Goal: Information Seeking & Learning: Learn about a topic

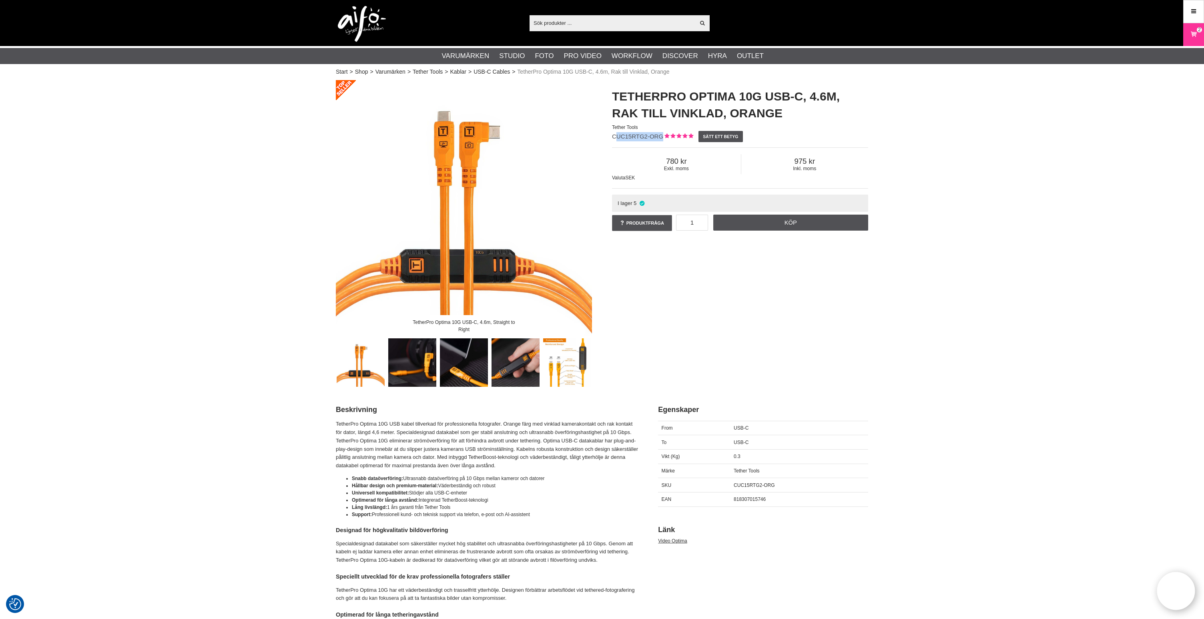
drag, startPoint x: 658, startPoint y: 136, endPoint x: 613, endPoint y: 139, distance: 44.9
click at [613, 139] on span "CUC15RTG2-ORG" at bounding box center [637, 136] width 51 height 7
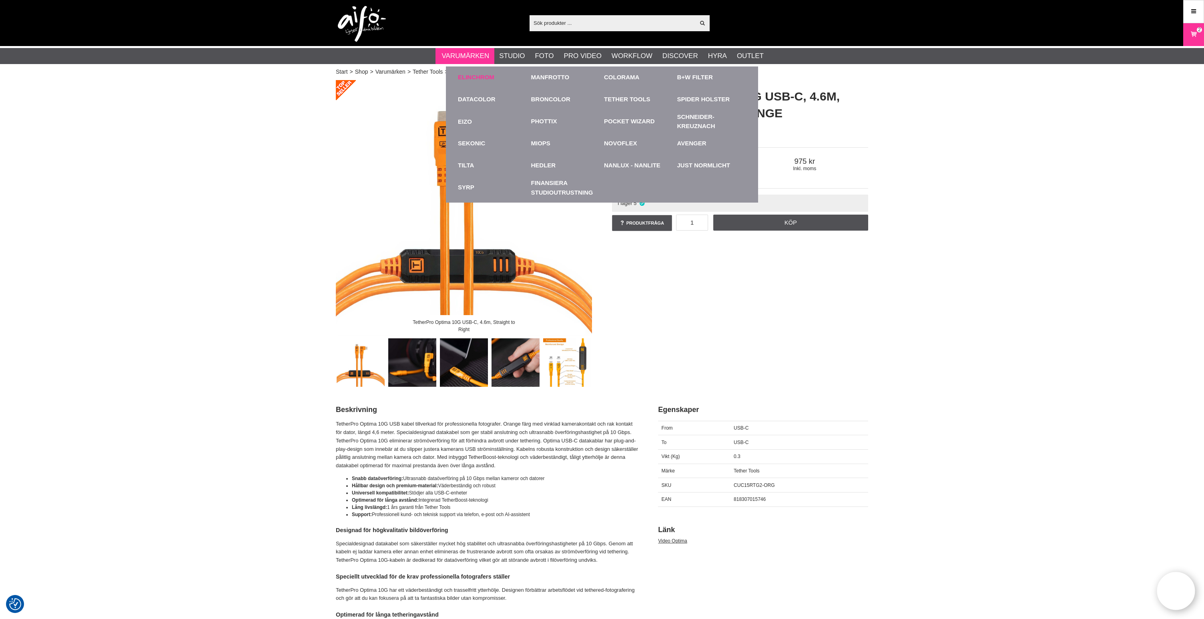
click at [471, 79] on link "Elinchrom" at bounding box center [476, 77] width 36 height 9
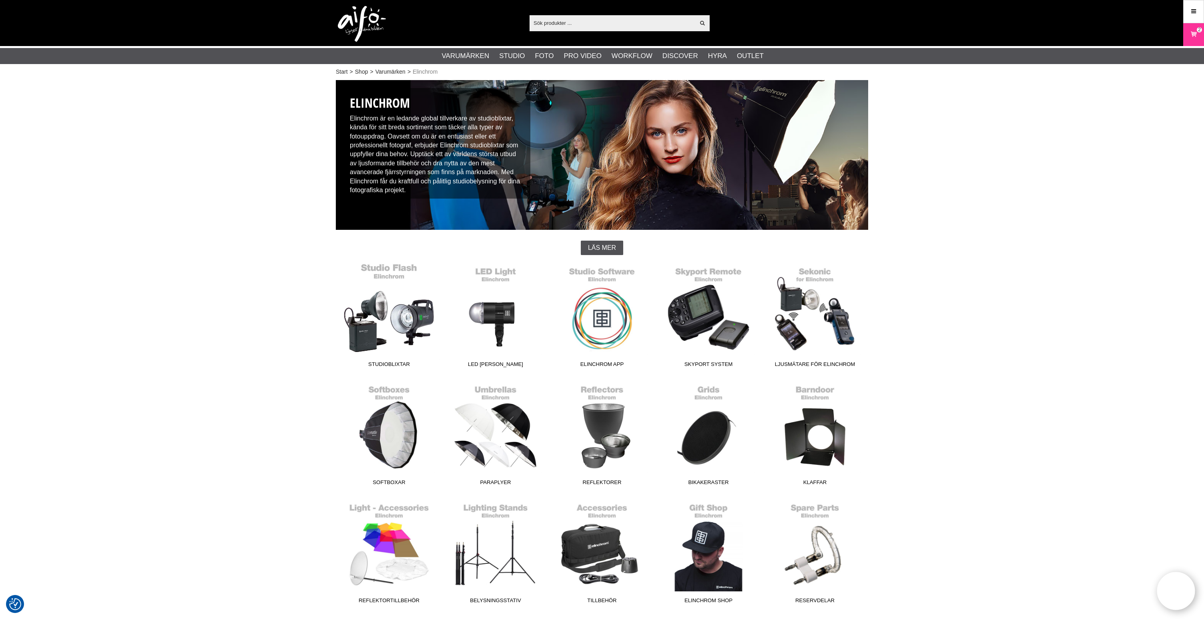
click at [433, 321] on link "Studioblixtar" at bounding box center [389, 317] width 106 height 108
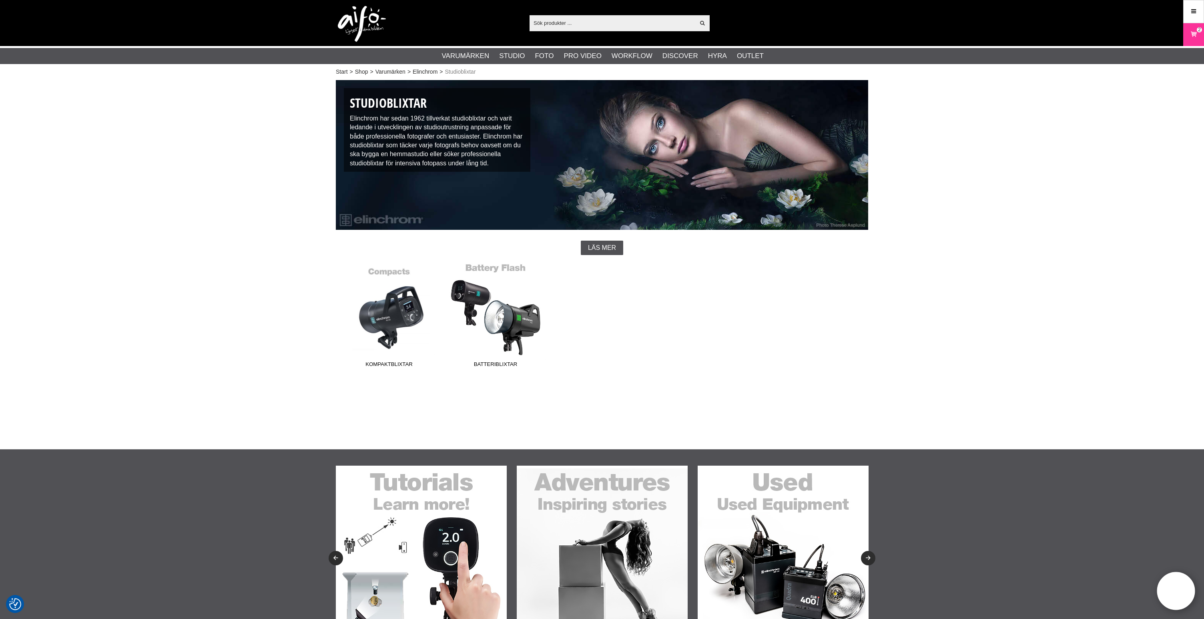
click at [523, 325] on link "Batteriblixtar" at bounding box center [495, 317] width 106 height 108
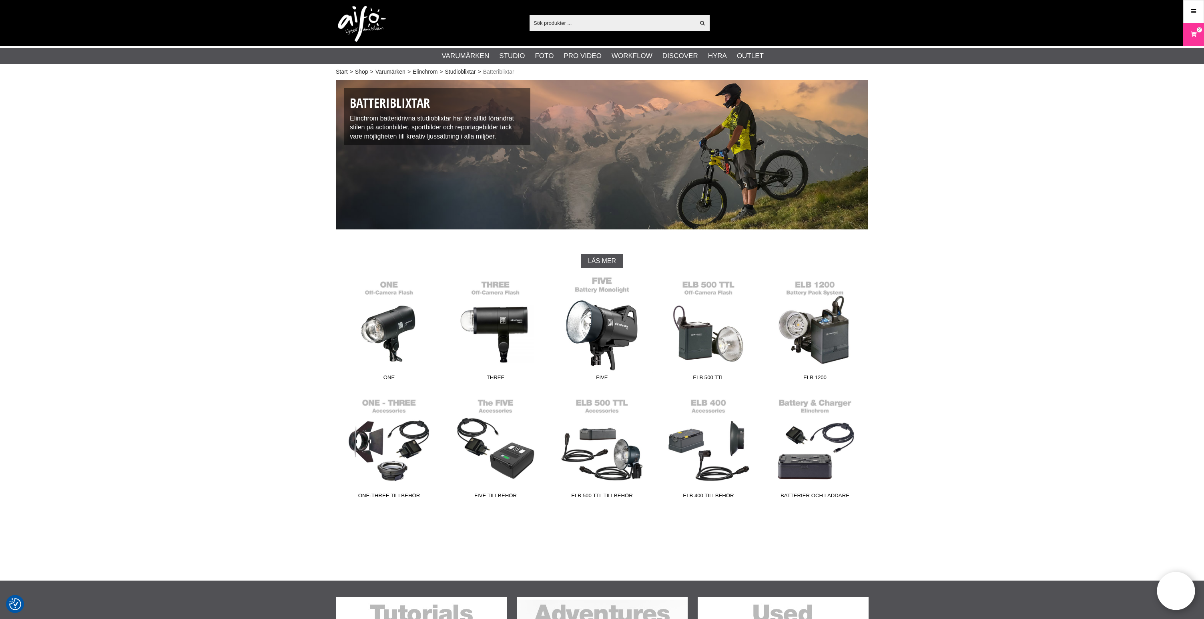
click at [593, 328] on link "FIVE" at bounding box center [602, 330] width 106 height 108
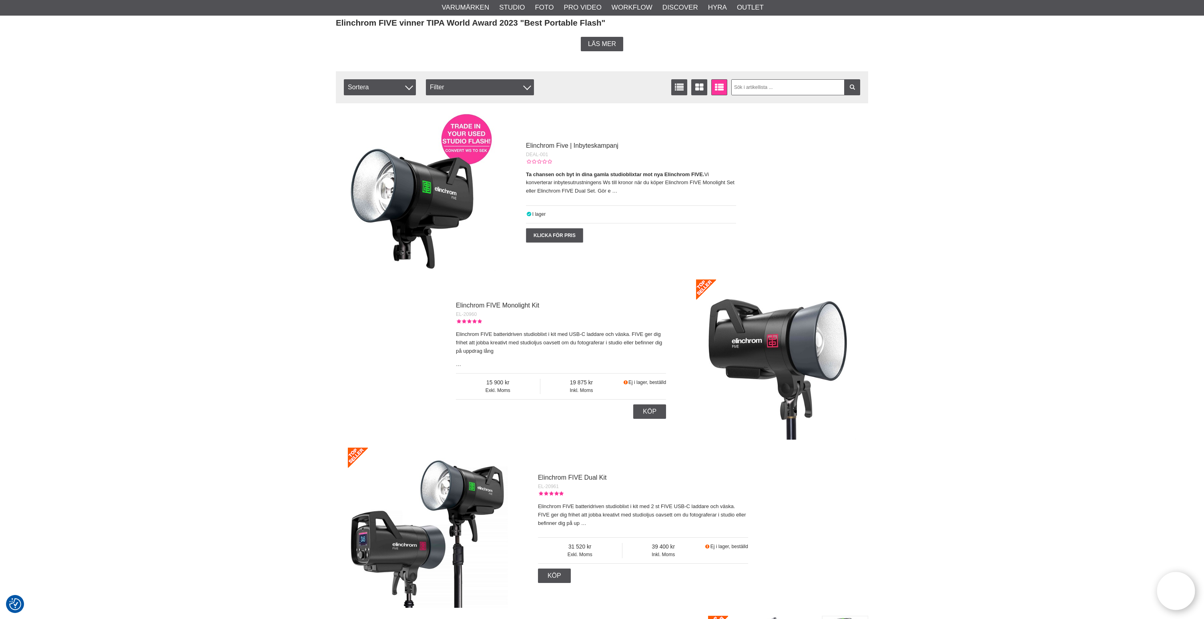
scroll to position [245, 0]
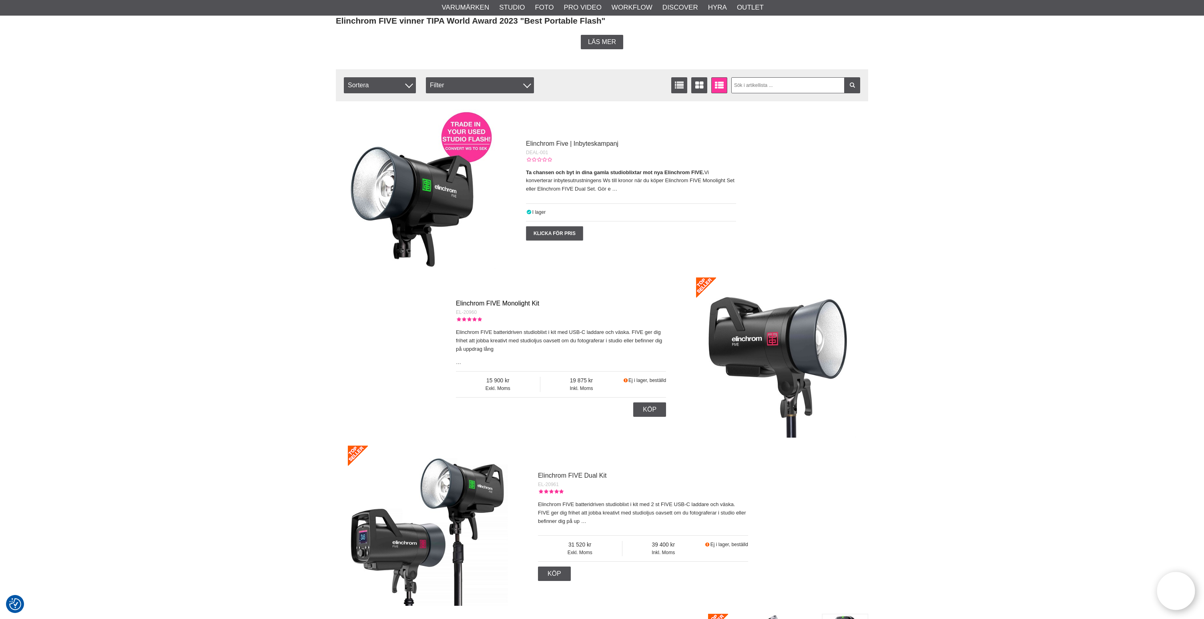
click at [496, 303] on link "Elinchrom FIVE Monolight Kit" at bounding box center [497, 303] width 83 height 7
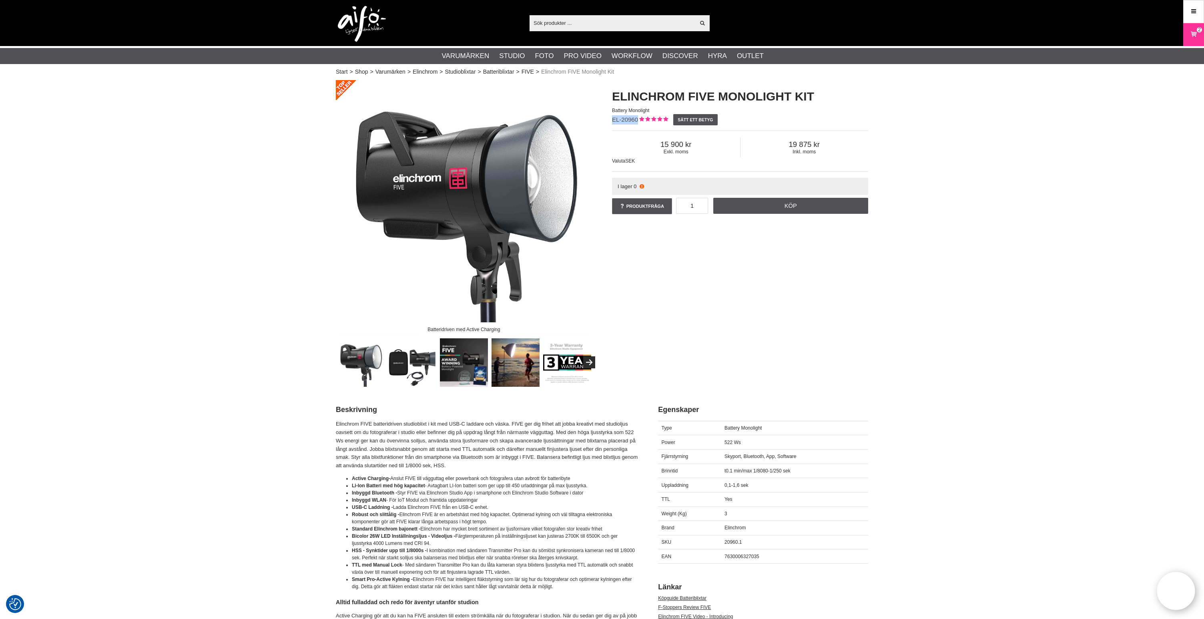
drag, startPoint x: 637, startPoint y: 118, endPoint x: 612, endPoint y: 122, distance: 25.1
click at [612, 121] on span "EL-20960" at bounding box center [625, 119] width 26 height 7
copy span "EL-20960"
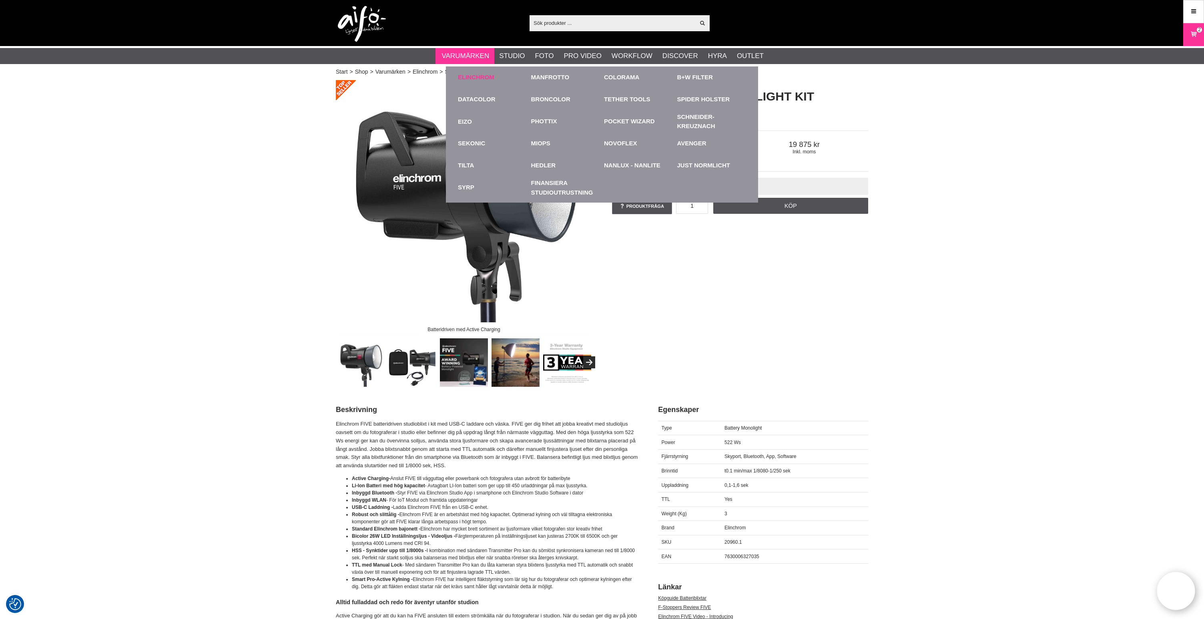
click at [485, 82] on div "Elinchrom" at bounding box center [492, 77] width 69 height 22
click at [485, 79] on link "Elinchrom" at bounding box center [476, 77] width 36 height 9
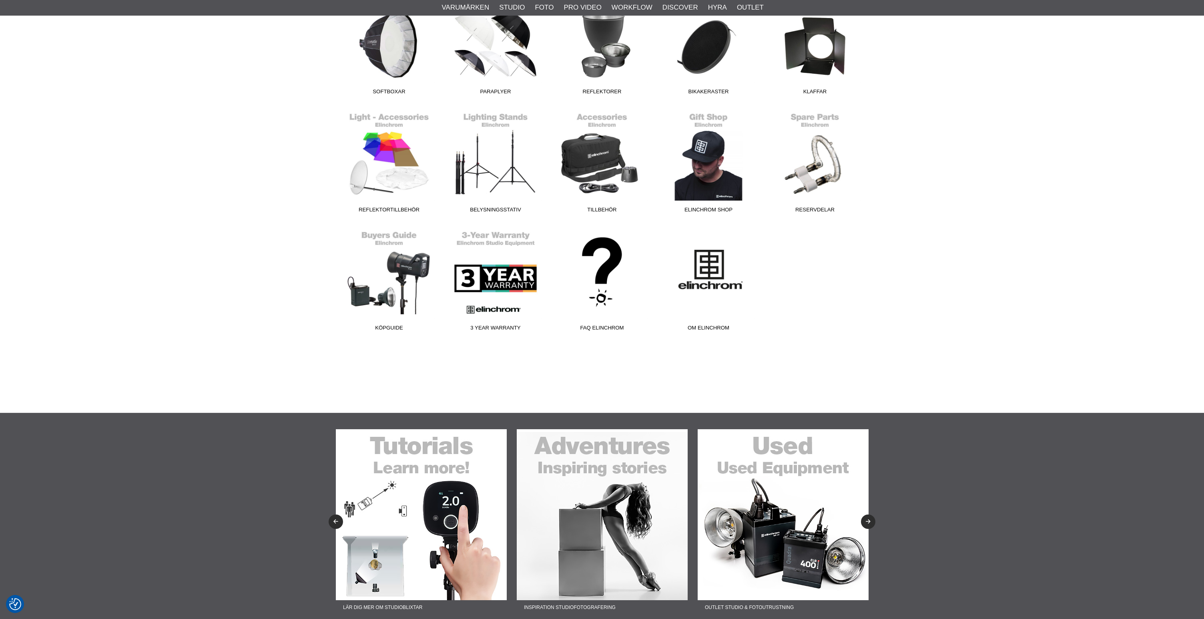
scroll to position [409, 0]
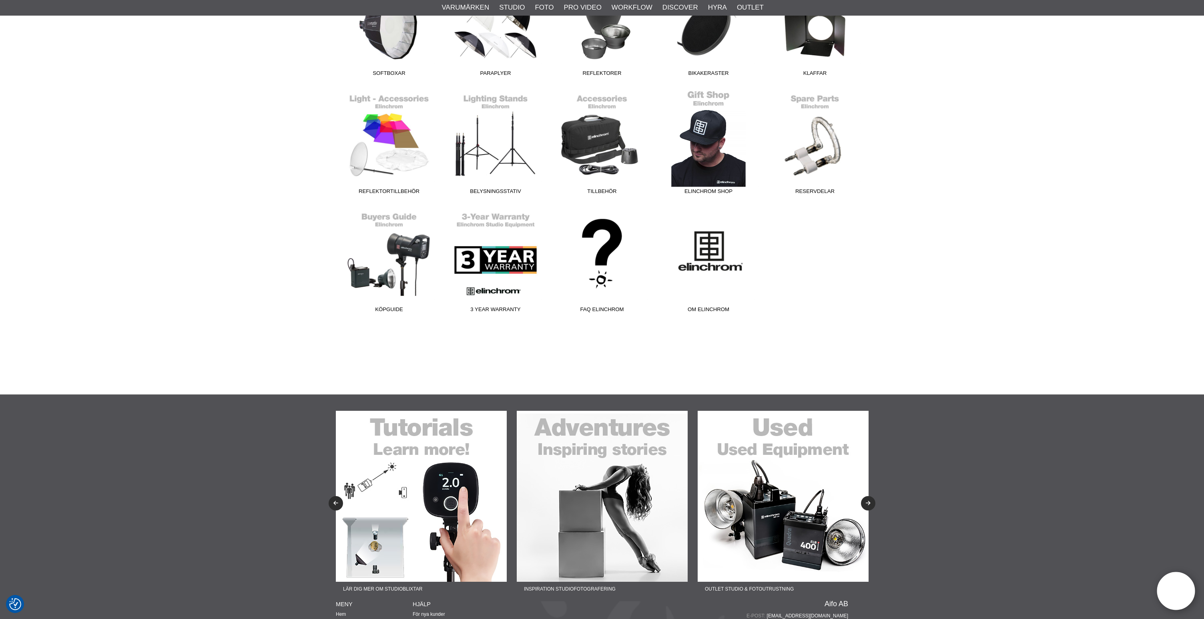
click at [720, 172] on link "Elinchrom Shop" at bounding box center [708, 144] width 106 height 108
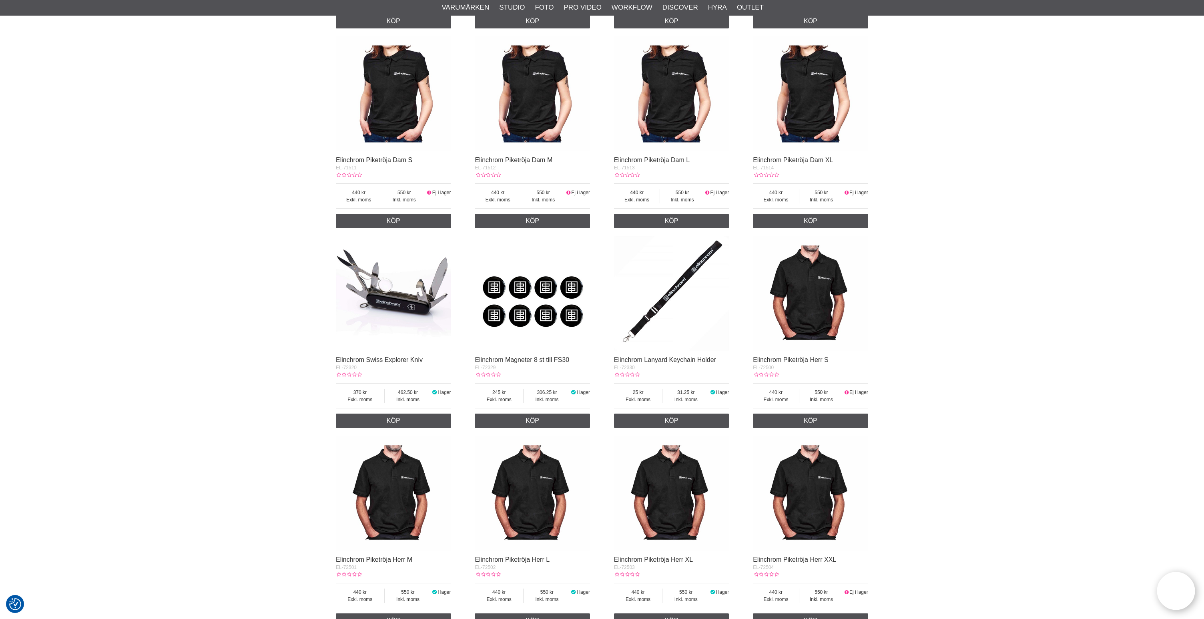
scroll to position [1076, 0]
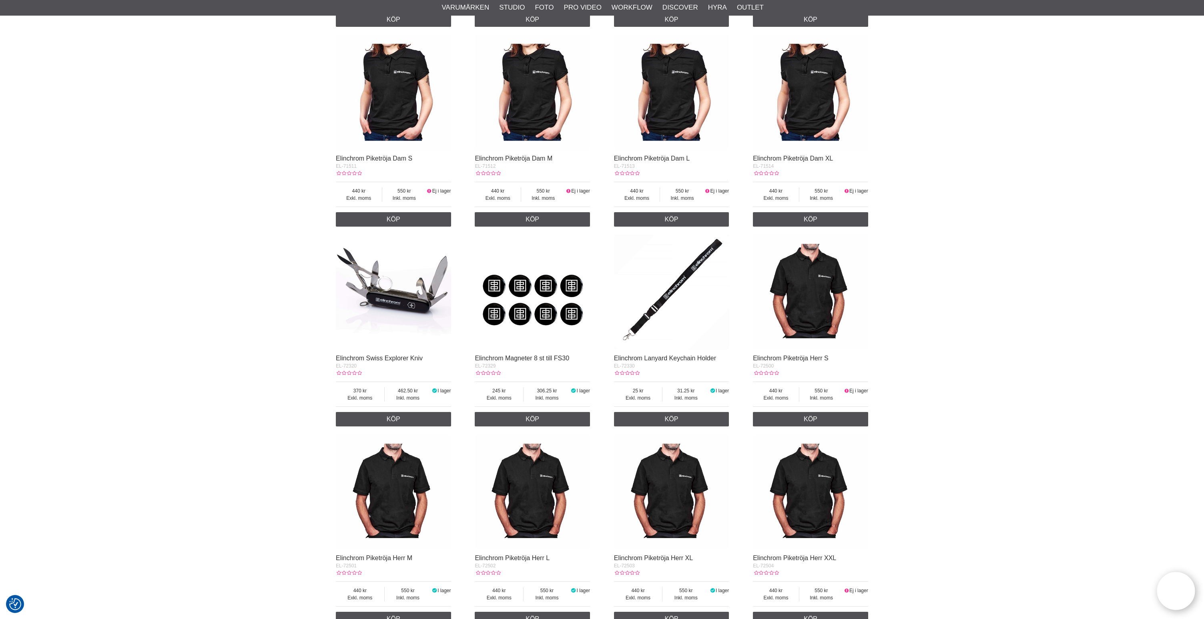
click at [426, 305] on img at bounding box center [393, 292] width 115 height 115
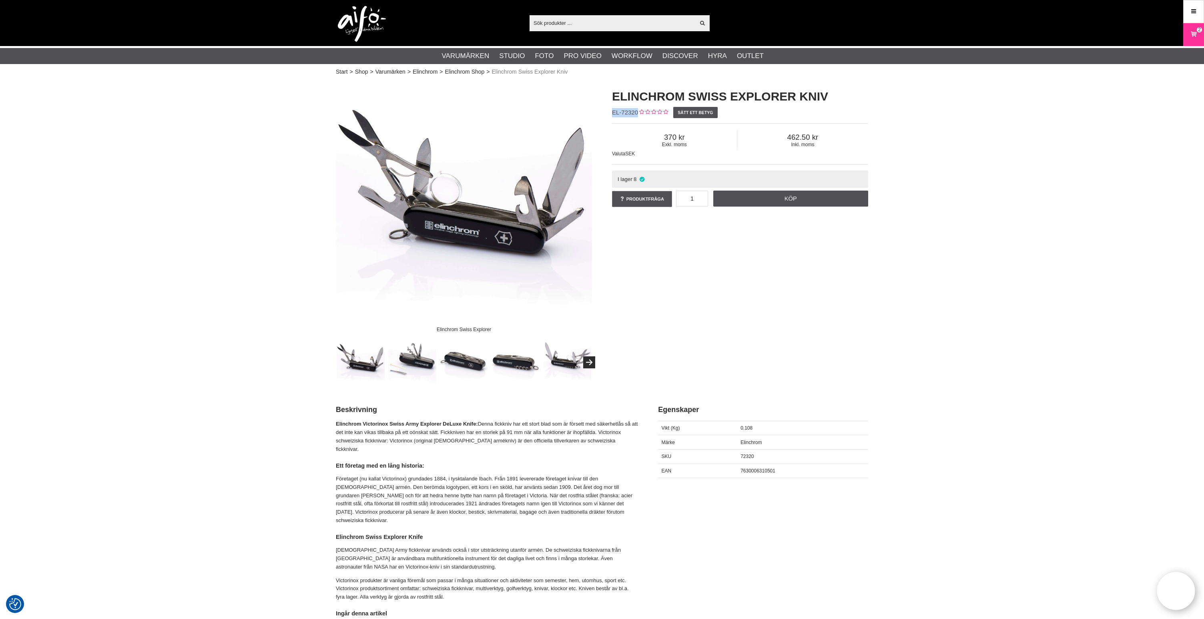
drag, startPoint x: 637, startPoint y: 112, endPoint x: 611, endPoint y: 114, distance: 25.7
click at [611, 114] on div "Elinchrom Swiss Explorer Kniv EL-72320 Sätt ett betyg Exkl. moms 370 Inkl. moms…" at bounding box center [740, 148] width 276 height 136
copy span "EL-72320"
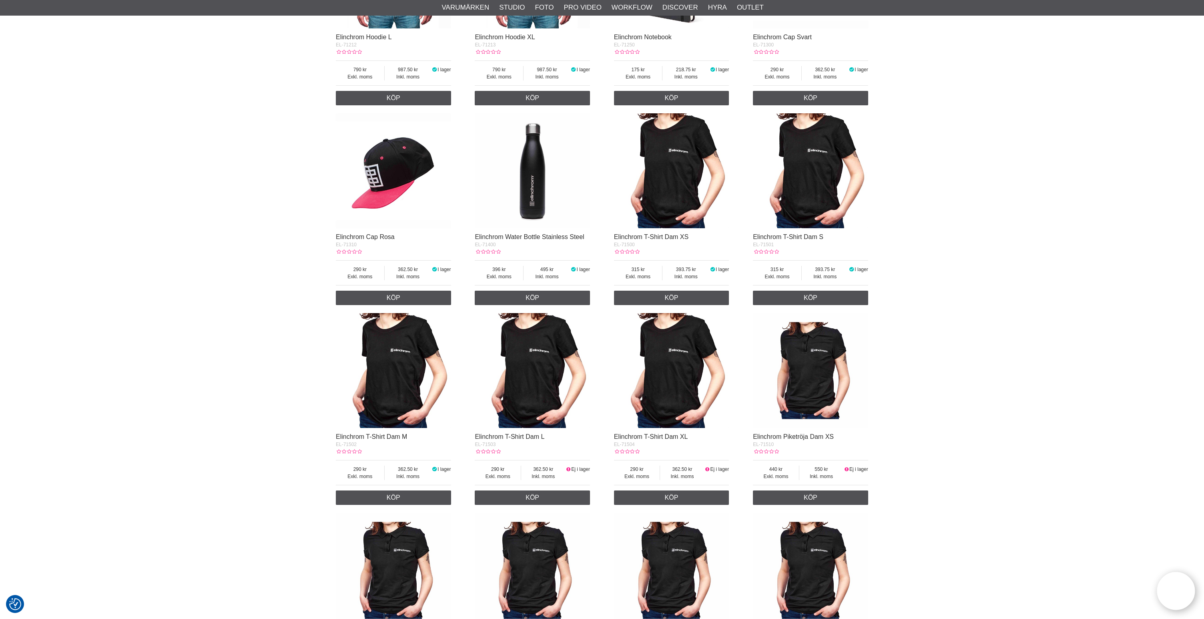
scroll to position [517, 0]
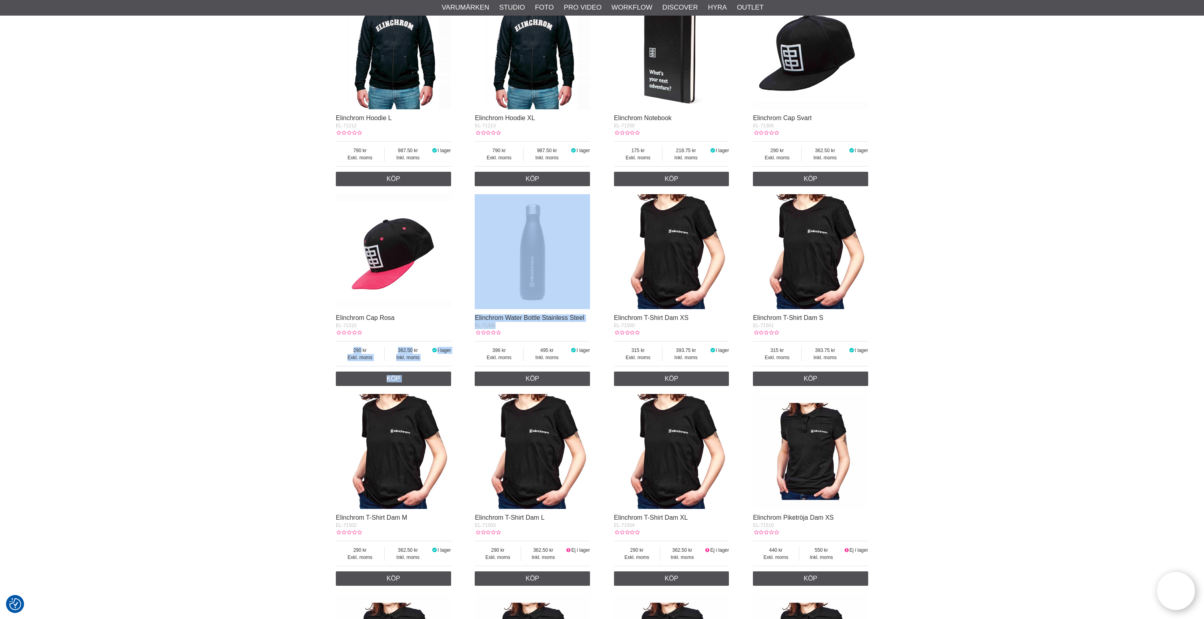
drag, startPoint x: 495, startPoint y: 329, endPoint x: 463, endPoint y: 327, distance: 32.9
click at [462, 327] on div "Elinchrom Cooler Box EL-207310 Exkl. moms 440 Inkl. moms 550 I lager 1 Köp Elin…" at bounding box center [602, 489] width 532 height 1398
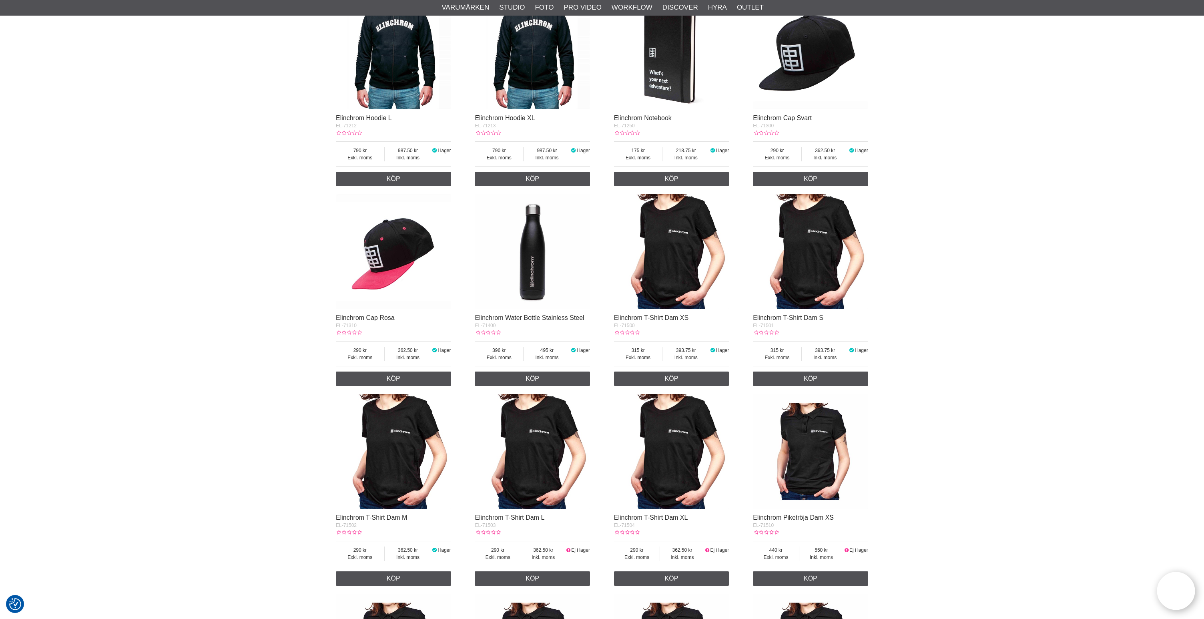
drag, startPoint x: 472, startPoint y: 329, endPoint x: 479, endPoint y: 329, distance: 6.8
click at [473, 328] on div "Elinchrom Cooler Box EL-207310 Exkl. moms 440 Inkl. moms 550 I lager 1 Köp Elin…" at bounding box center [602, 489] width 532 height 1398
drag, startPoint x: 495, startPoint y: 328, endPoint x: 475, endPoint y: 329, distance: 20.0
click at [474, 329] on div "Elinchrom Cooler Box EL-207310 Exkl. moms 440 Inkl. moms 550 I lager 1 Köp Elin…" at bounding box center [602, 489] width 532 height 1398
copy span "EL-71400"
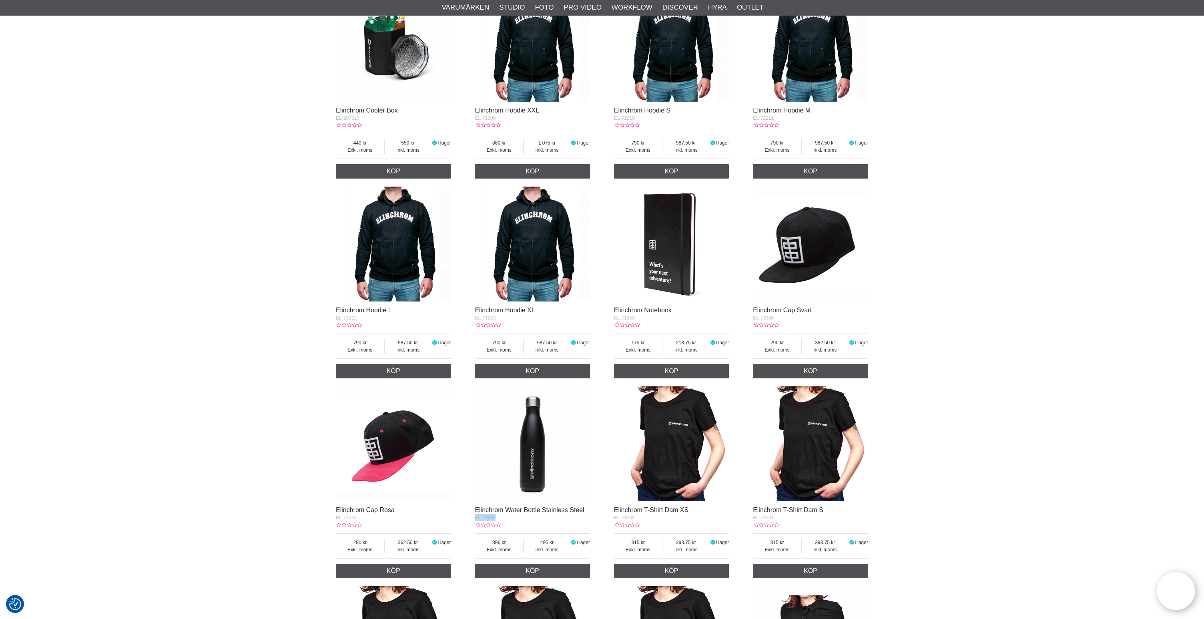
scroll to position [324, 0]
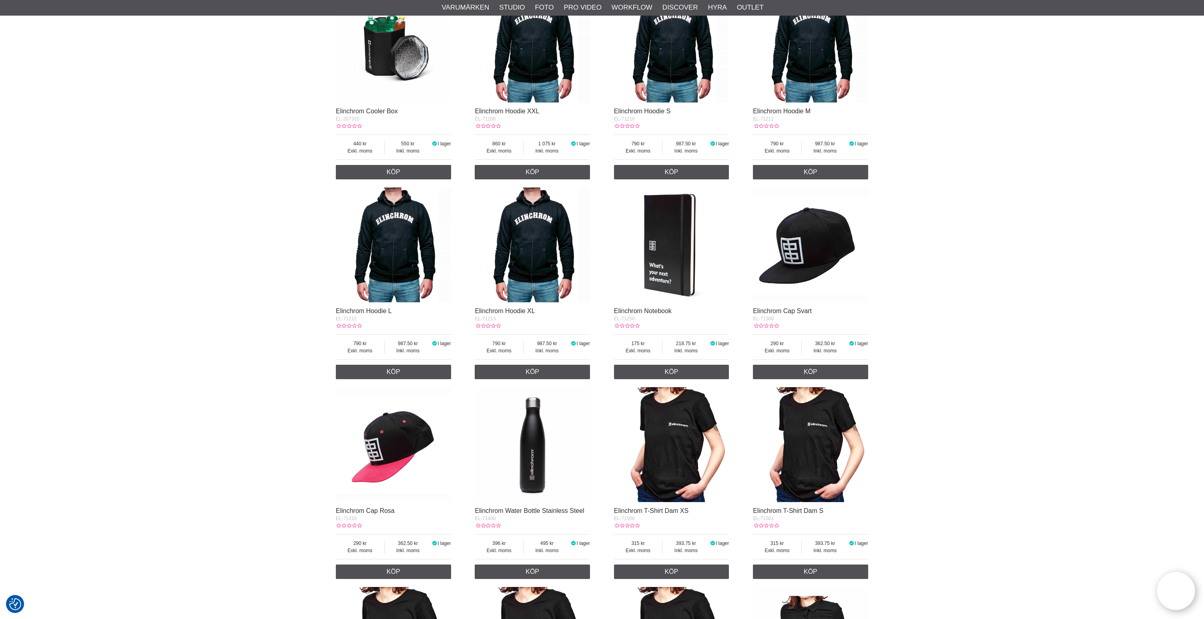
click at [635, 319] on div "EL-71250" at bounding box center [671, 318] width 115 height 7
drag, startPoint x: 635, startPoint y: 319, endPoint x: 616, endPoint y: 319, distance: 18.8
copy span "EL-71250"
click at [674, 267] on img at bounding box center [671, 244] width 115 height 115
